Goal: Task Accomplishment & Management: Use online tool/utility

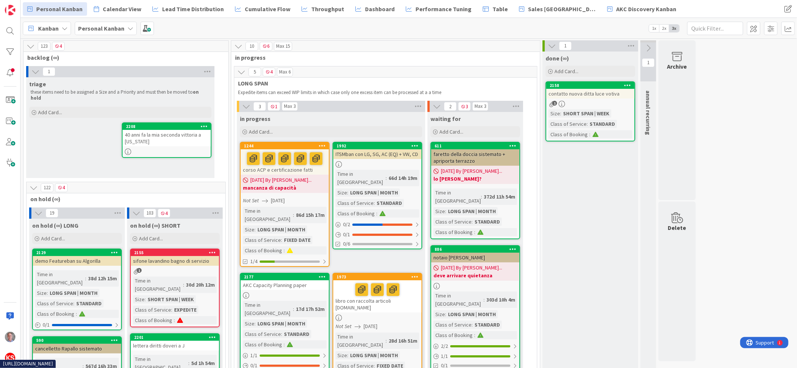
click at [181, 130] on div "40 anni fa la mia seconda vittoria a [US_STATE]" at bounding box center [167, 138] width 88 height 16
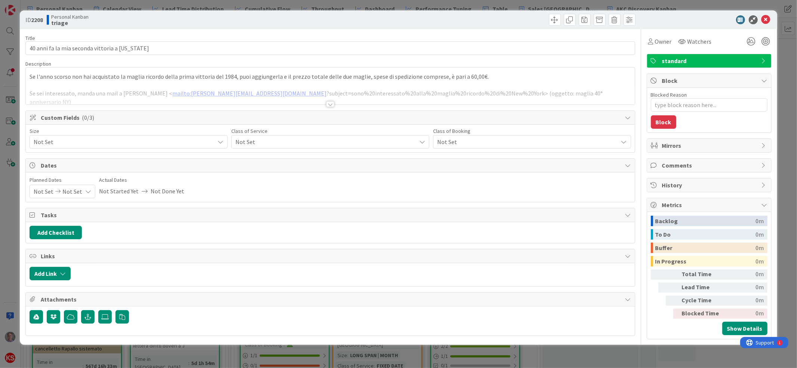
click at [678, 59] on span "standard" at bounding box center [710, 60] width 96 height 9
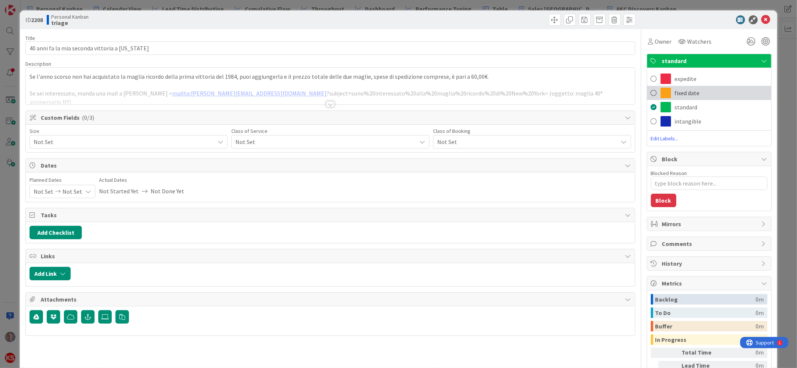
click at [669, 86] on div "fixed date" at bounding box center [709, 93] width 124 height 14
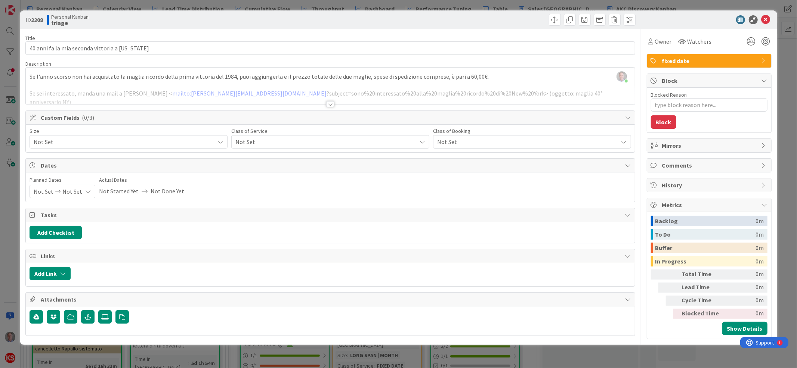
click at [205, 136] on div "Not Set" at bounding box center [129, 141] width 198 height 13
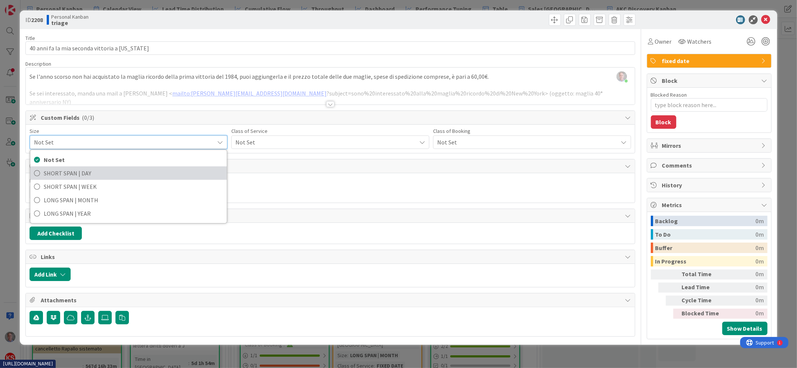
click at [159, 174] on span "SHORT SPAN | DAY" at bounding box center [133, 173] width 179 height 11
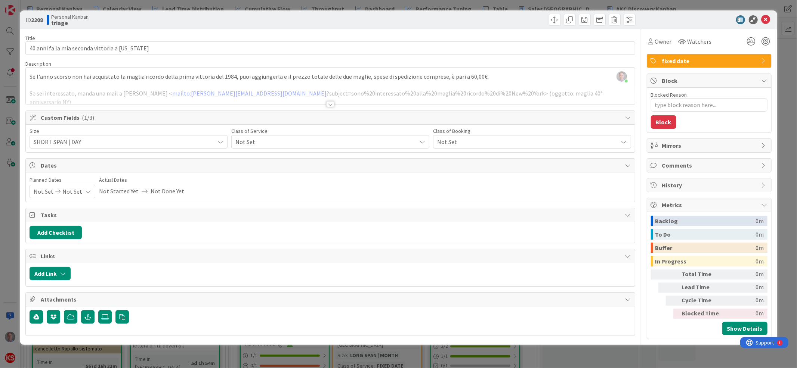
click at [248, 142] on span "Not Set" at bounding box center [323, 142] width 177 height 10
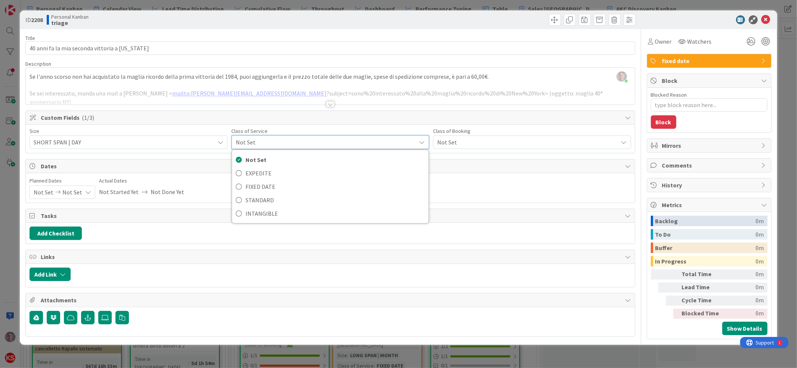
click at [149, 143] on span "SHORT SPAN | DAY" at bounding box center [122, 142] width 177 height 10
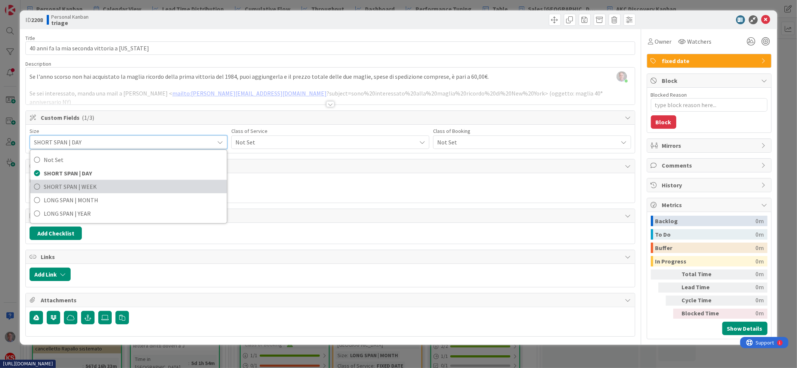
click at [136, 188] on span "SHORT SPAN | WEEK" at bounding box center [133, 186] width 179 height 11
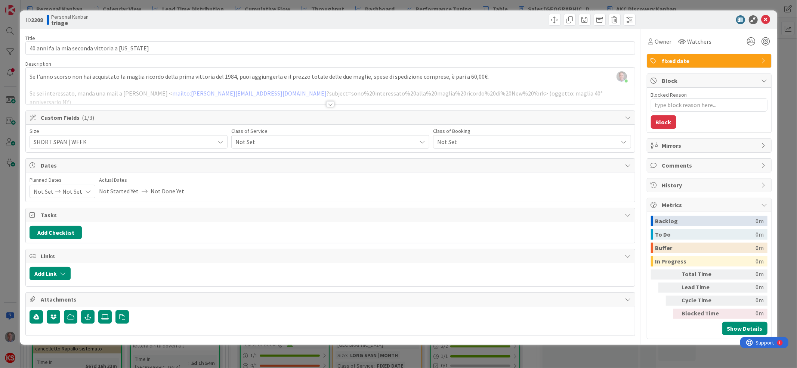
click at [277, 145] on span "Not Set" at bounding box center [323, 142] width 177 height 10
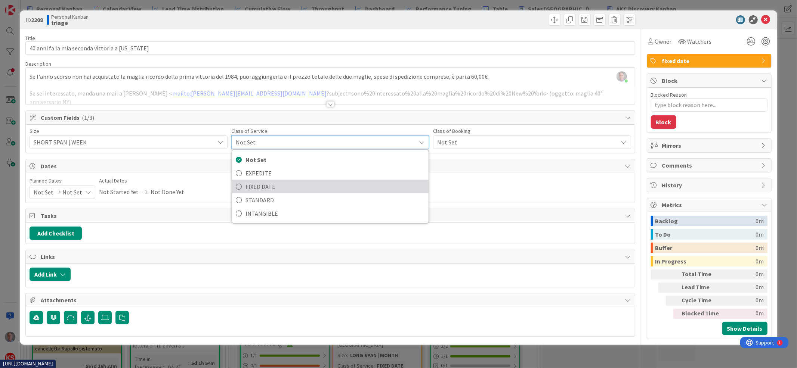
click at [266, 188] on span "FIXED DATE" at bounding box center [334, 186] width 179 height 11
type textarea "x"
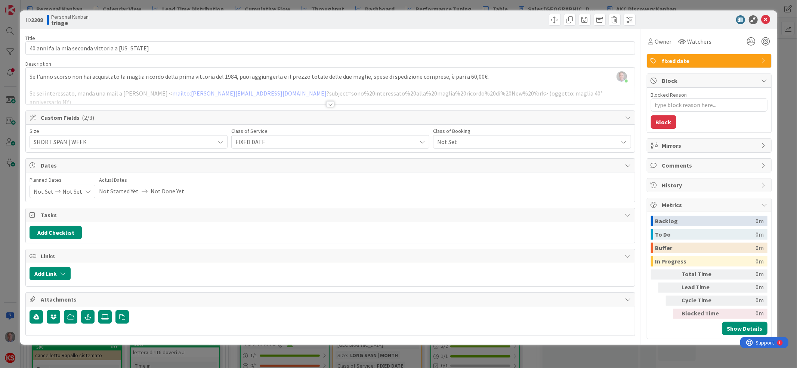
click at [69, 192] on span "Not Set" at bounding box center [72, 191] width 20 height 13
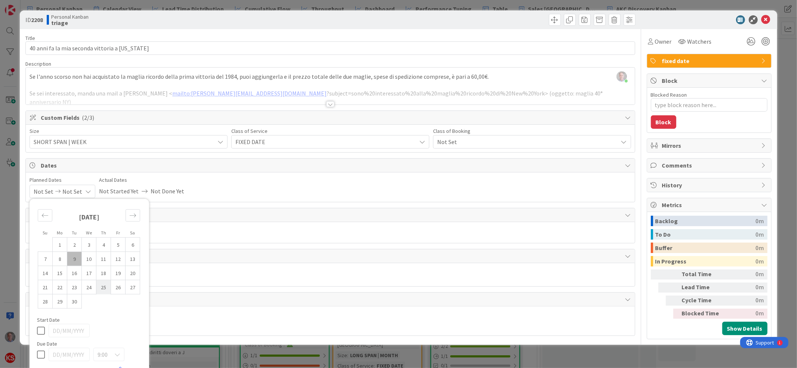
click at [100, 290] on td "25" at bounding box center [103, 287] width 15 height 14
type input "[DATE]"
type textarea "x"
click at [41, 333] on icon at bounding box center [41, 330] width 8 height 9
type textarea "x"
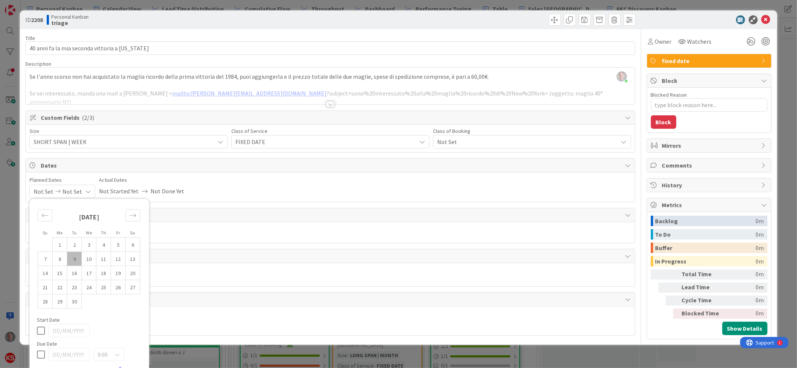
click at [43, 356] on icon at bounding box center [41, 354] width 8 height 9
type input "[DATE]"
type textarea "x"
click at [104, 287] on td "25" at bounding box center [103, 287] width 15 height 14
type input "[DATE]"
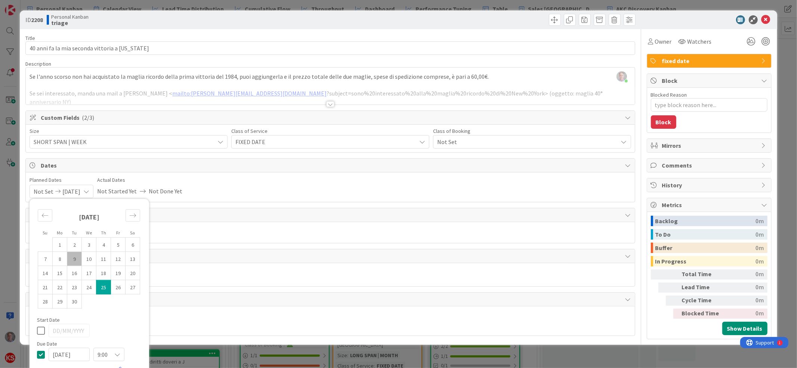
click at [249, 192] on div "Planned Dates Not Set [DATE] Su Mo Tu We Th Fr Sa [DATE] 1 2 3 4 5 6 7 8 9 10 1…" at bounding box center [330, 187] width 601 height 22
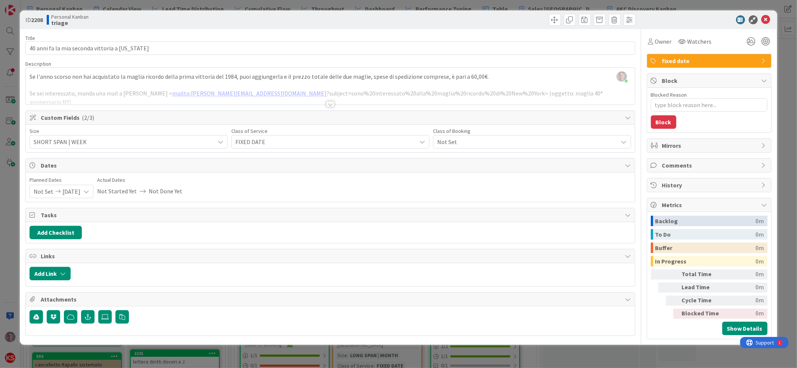
click at [466, 139] on span "Not Set" at bounding box center [525, 142] width 177 height 10
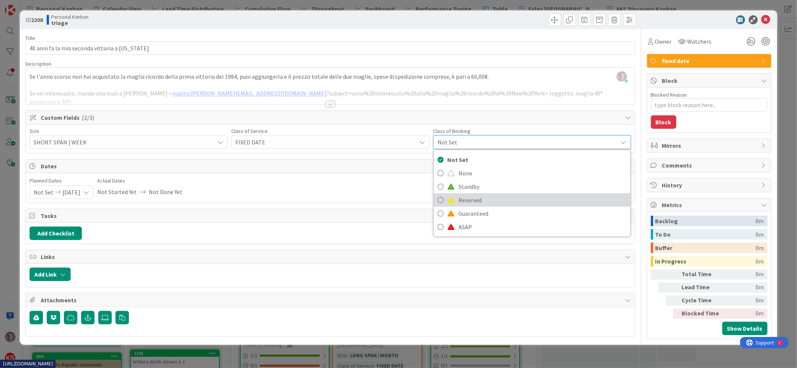
click at [471, 200] on span "Reserved" at bounding box center [542, 200] width 168 height 11
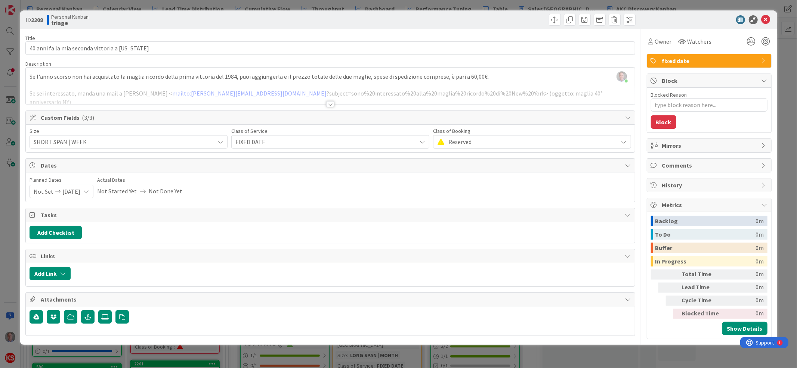
click at [331, 105] on div at bounding box center [330, 104] width 8 height 6
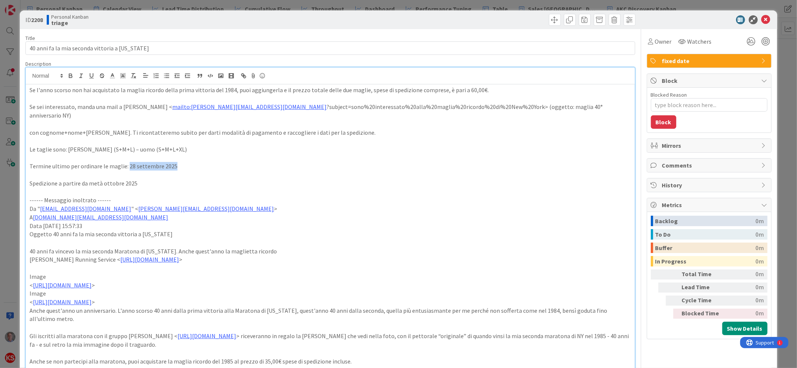
drag, startPoint x: 175, startPoint y: 161, endPoint x: 126, endPoint y: 160, distance: 49.3
click at [126, 162] on p "Termine ultimo per ordinare le maglie: 28 settembre 2025" at bounding box center [330, 166] width 601 height 9
click at [68, 77] on icon "button" at bounding box center [70, 75] width 7 height 7
click at [313, 179] on p "Spedizione a partire da metà ottobre 2025" at bounding box center [330, 183] width 601 height 9
type textarea "x"
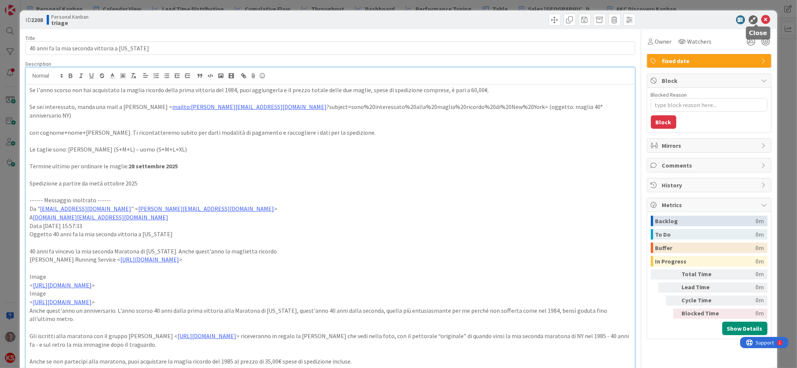
click at [761, 20] on icon at bounding box center [765, 19] width 9 height 9
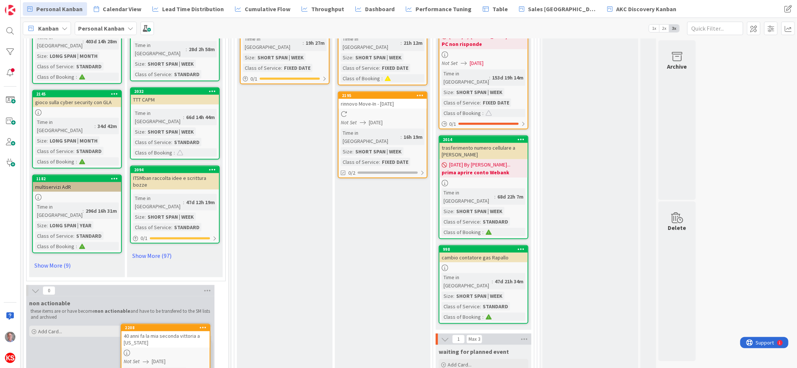
scroll to position [849, 0]
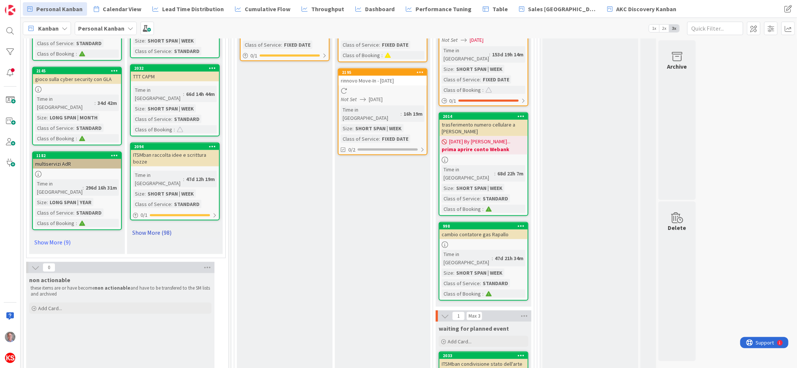
click at [154, 227] on link "Show More (98)" at bounding box center [175, 233] width 90 height 12
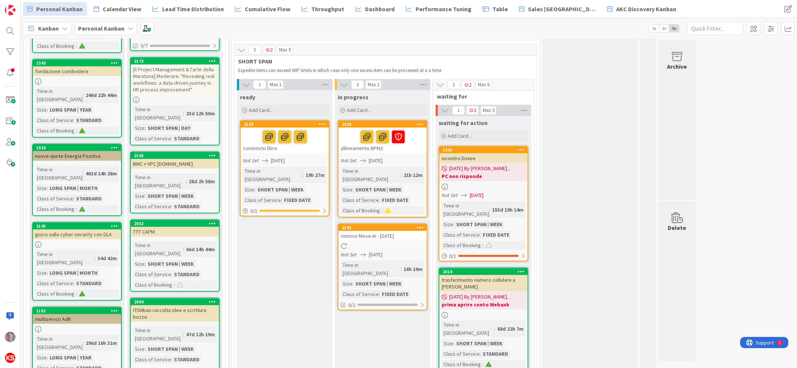
scroll to position [0, 0]
